Goal: Information Seeking & Learning: Find specific fact

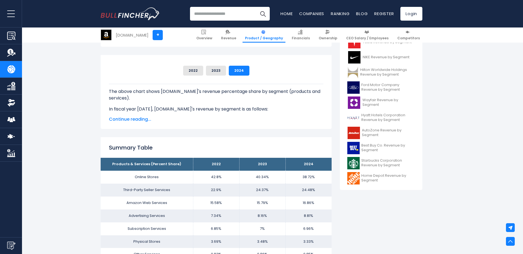
scroll to position [192, 0]
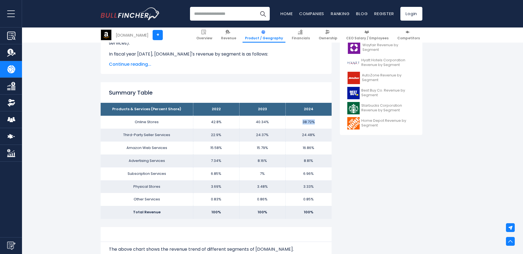
drag, startPoint x: 319, startPoint y: 121, endPoint x: 299, endPoint y: 124, distance: 20.3
click at [299, 124] on td "38.72%" at bounding box center [308, 122] width 46 height 13
drag, startPoint x: 299, startPoint y: 124, endPoint x: 322, endPoint y: 121, distance: 23.6
click at [322, 121] on td "38.72%" at bounding box center [308, 122] width 46 height 13
click at [320, 136] on td "24.48%" at bounding box center [308, 135] width 46 height 13
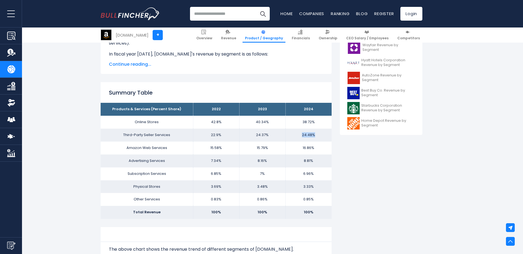
drag, startPoint x: 320, startPoint y: 134, endPoint x: 299, endPoint y: 134, distance: 21.4
click at [299, 134] on td "24.48%" at bounding box center [308, 135] width 46 height 13
drag, startPoint x: 299, startPoint y: 134, endPoint x: 326, endPoint y: 135, distance: 27.2
click at [326, 135] on td "24.48%" at bounding box center [308, 135] width 46 height 13
drag, startPoint x: 321, startPoint y: 147, endPoint x: 300, endPoint y: 148, distance: 20.1
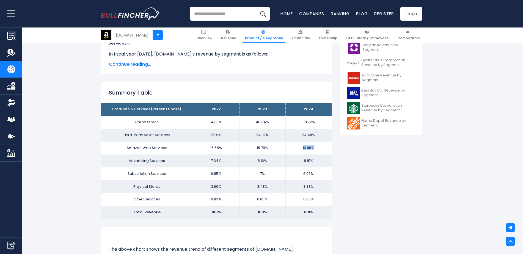
click at [300, 148] on td "16.86%" at bounding box center [308, 148] width 46 height 13
drag, startPoint x: 300, startPoint y: 148, endPoint x: 332, endPoint y: 148, distance: 31.1
click at [316, 161] on td "8.81%" at bounding box center [308, 160] width 46 height 13
click at [320, 177] on td "6.96%" at bounding box center [308, 173] width 46 height 13
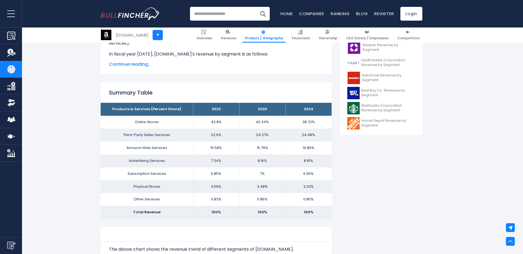
click at [317, 188] on td "3.33%" at bounding box center [308, 186] width 46 height 13
click at [316, 200] on td "0.85%" at bounding box center [308, 199] width 46 height 13
drag, startPoint x: 302, startPoint y: 122, endPoint x: 317, endPoint y: 135, distance: 19.9
click at [317, 135] on tbody "Products & Services (Percent Share) 2022 2023 2024 Online Stores 42.8% 40.34% T…" at bounding box center [216, 161] width 231 height 116
drag, startPoint x: 317, startPoint y: 135, endPoint x: 327, endPoint y: 140, distance: 11.7
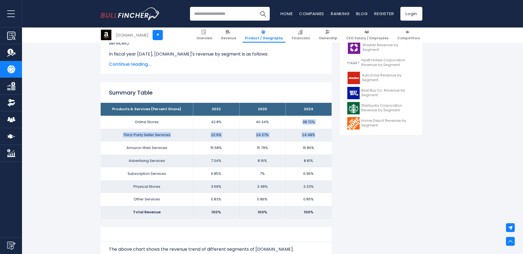
click at [321, 135] on td "24.48%" at bounding box center [308, 135] width 46 height 13
click at [325, 140] on td "24.48%" at bounding box center [308, 135] width 46 height 13
drag, startPoint x: 320, startPoint y: 135, endPoint x: 118, endPoint y: 125, distance: 201.5
click at [118, 125] on tbody "Products & Services (Percent Share) 2022 2023 2024 Online Stores 42.8% 40.34% T…" at bounding box center [216, 161] width 231 height 116
click at [327, 166] on td "8.81%" at bounding box center [308, 160] width 46 height 13
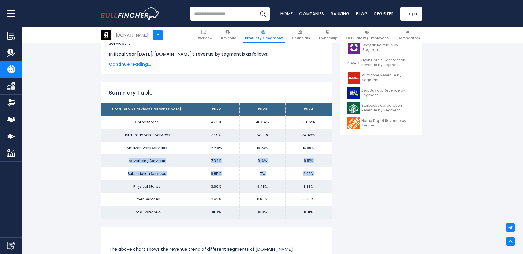
drag, startPoint x: 318, startPoint y: 177, endPoint x: 129, endPoint y: 160, distance: 190.4
click at [129, 160] on tbody "Products & Services (Percent Share) 2022 2023 2024 Online Stores 42.8% 40.34% T…" at bounding box center [216, 161] width 231 height 116
click at [315, 175] on td "6.96%" at bounding box center [308, 173] width 46 height 13
drag, startPoint x: 315, startPoint y: 175, endPoint x: 110, endPoint y: 158, distance: 205.7
click at [110, 158] on tbody "Products & Services (Percent Share) 2022 2023 2024 Online Stores 42.8% 40.34% T…" at bounding box center [216, 161] width 231 height 116
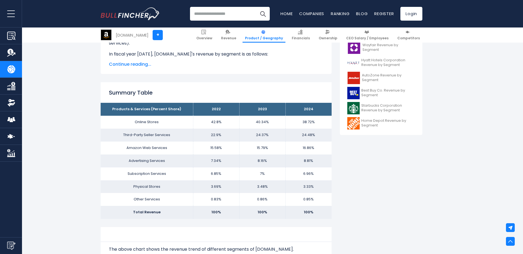
drag, startPoint x: 322, startPoint y: 148, endPoint x: 294, endPoint y: 149, distance: 27.8
click at [294, 149] on td "16.86%" at bounding box center [308, 148] width 46 height 13
